Goal: Task Accomplishment & Management: Use online tool/utility

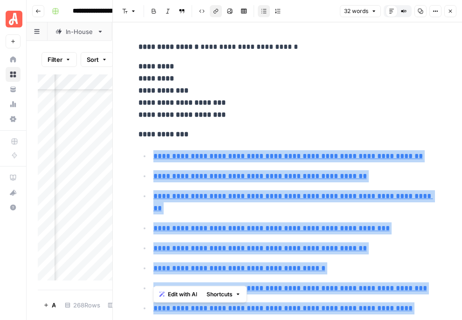
scroll to position [84, 0]
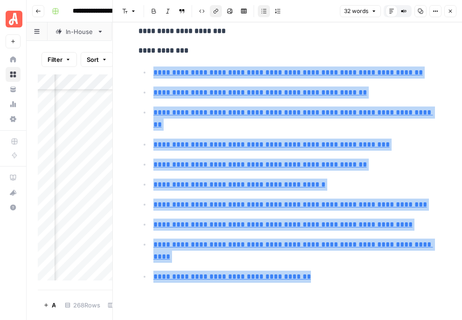
click at [450, 14] on button "Close" at bounding box center [450, 11] width 12 height 12
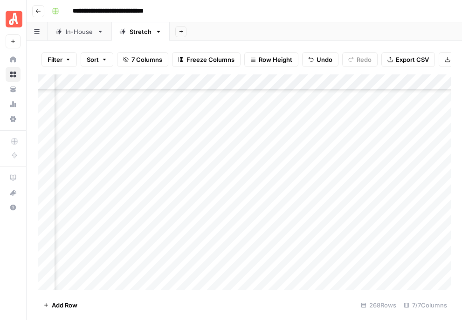
scroll to position [2751, 338]
click at [171, 230] on div "Add Column" at bounding box center [244, 183] width 413 height 216
click at [155, 226] on div "Add Column" at bounding box center [244, 183] width 413 height 216
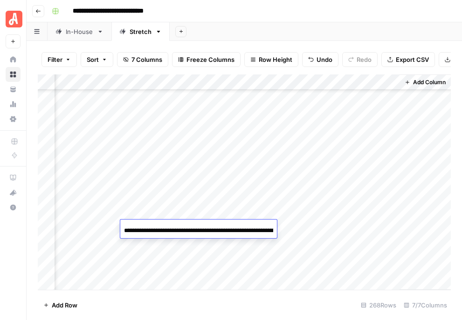
scroll to position [0, 134]
click at [112, 224] on div "Add Column" at bounding box center [244, 183] width 413 height 216
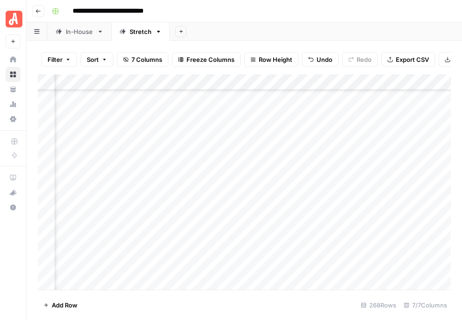
scroll to position [2774, 285]
click at [78, 206] on div "Add Column" at bounding box center [244, 183] width 413 height 216
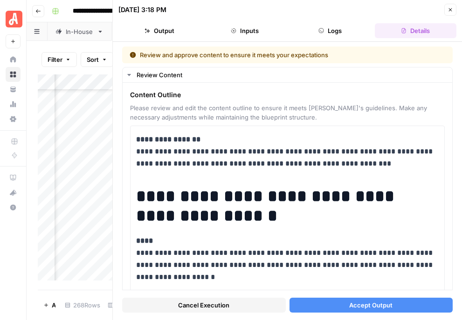
click at [384, 306] on span "Accept Output" at bounding box center [370, 305] width 43 height 9
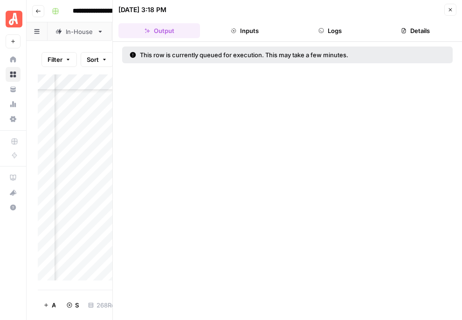
click at [450, 8] on icon "button" at bounding box center [450, 10] width 6 height 6
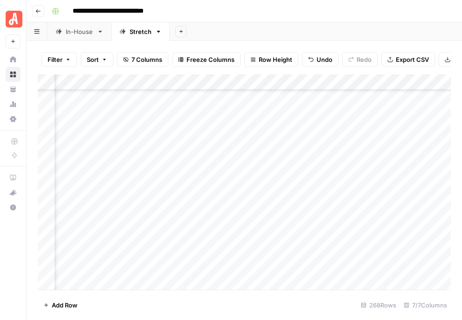
click at [311, 204] on div "Add Column" at bounding box center [244, 183] width 413 height 216
click at [348, 204] on div "Add Column" at bounding box center [244, 183] width 413 height 216
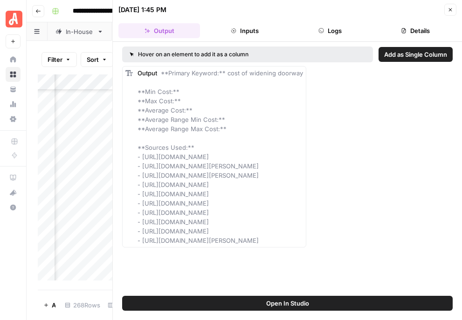
drag, startPoint x: 142, startPoint y: 156, endPoint x: 441, endPoint y: 249, distance: 312.5
click at [441, 249] on div "Hover on an element to add it as a column Add as Single Column Output **Primary…" at bounding box center [287, 169] width 349 height 254
copy span "[URL][DOMAIN_NAME] - [URL][DOMAIN_NAME][PERSON_NAME] - [URL][DOMAIN_NAME][PERSO…"
